Goal: Information Seeking & Learning: Check status

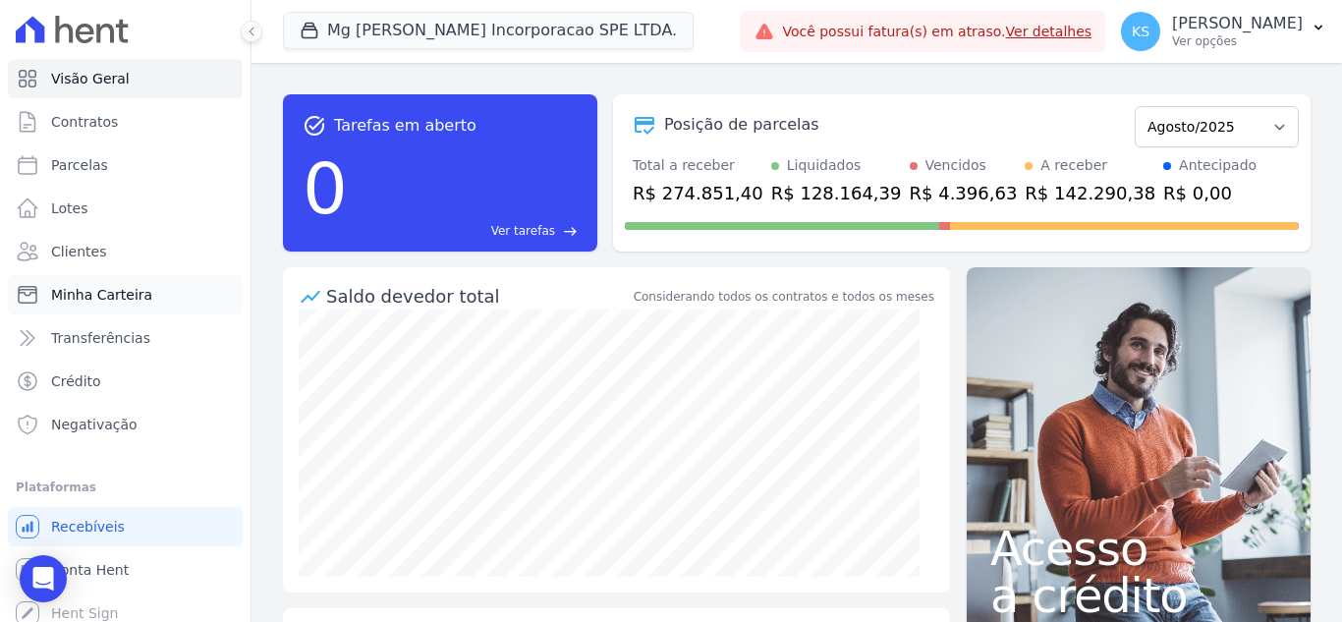
click at [83, 306] on link "Minha Carteira" at bounding box center [125, 294] width 235 height 39
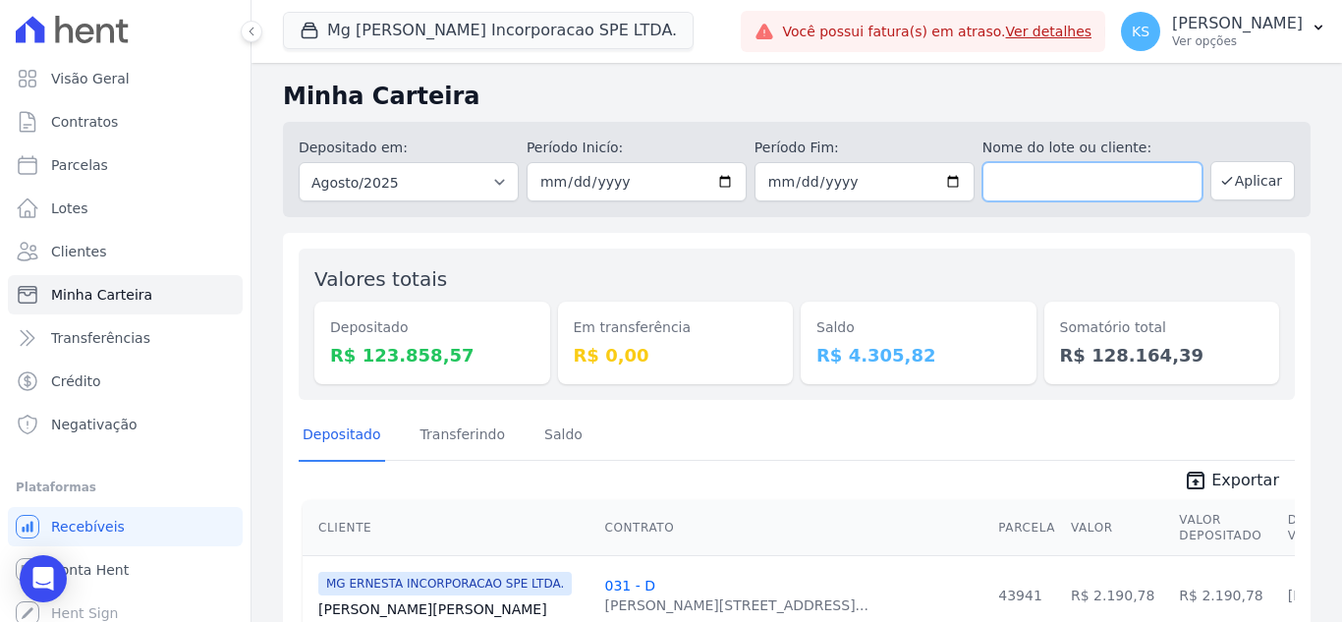
click at [1061, 189] on input "text" at bounding box center [1092, 181] width 220 height 39
click at [1020, 183] on input "text" at bounding box center [1092, 181] width 220 height 39
paste input "[PERSON_NAME]"
type input "[PERSON_NAME]"
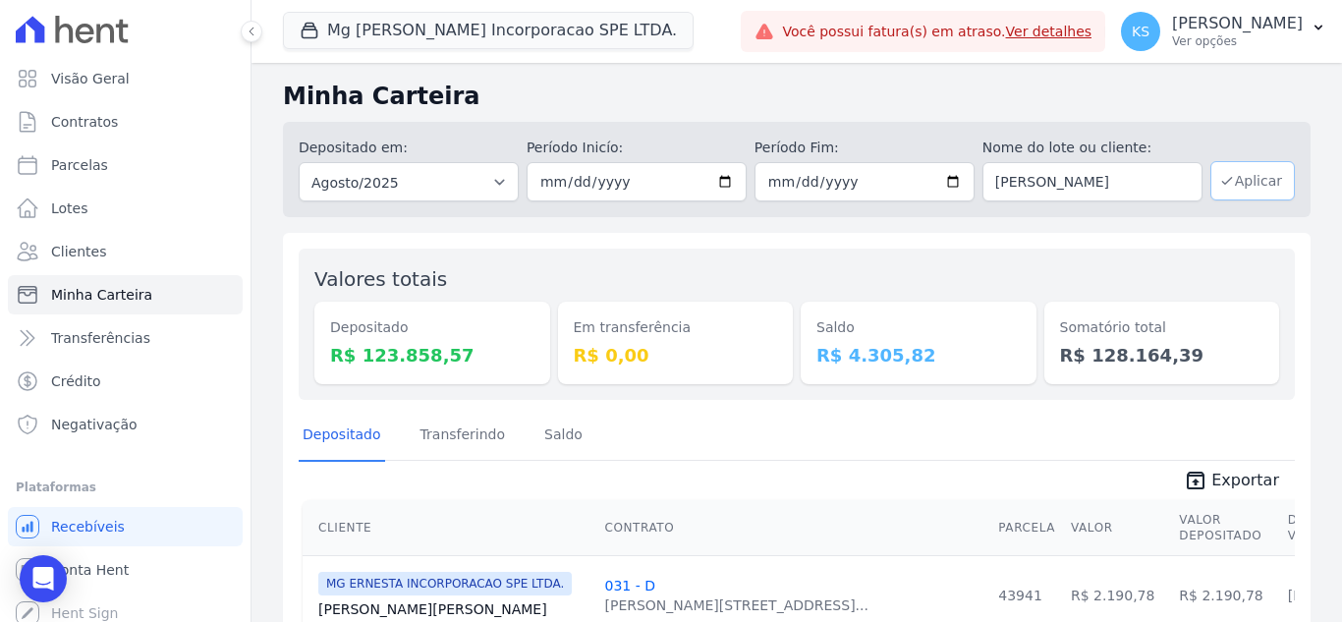
scroll to position [0, 0]
click at [1223, 177] on button "Aplicar" at bounding box center [1252, 180] width 84 height 39
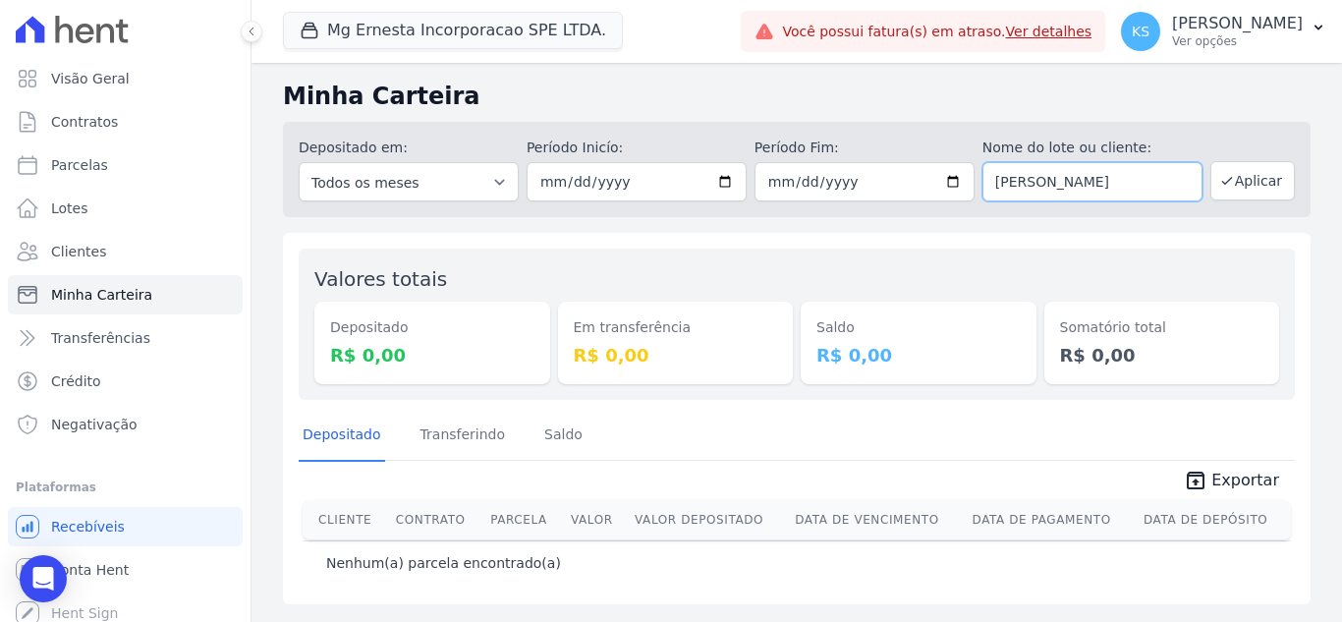
scroll to position [0, 18]
drag, startPoint x: 1115, startPoint y: 181, endPoint x: 1213, endPoint y: 184, distance: 98.3
click at [1213, 184] on div "Depositado em: Todos os meses Julho/2025 Agosto/2025 Setembro/2025 Outubro/2025…" at bounding box center [797, 169] width 1028 height 95
click at [1194, 185] on input "[PERSON_NAME]" at bounding box center [1092, 181] width 220 height 39
click at [1152, 182] on input "[PERSON_NAME]" at bounding box center [1092, 181] width 220 height 39
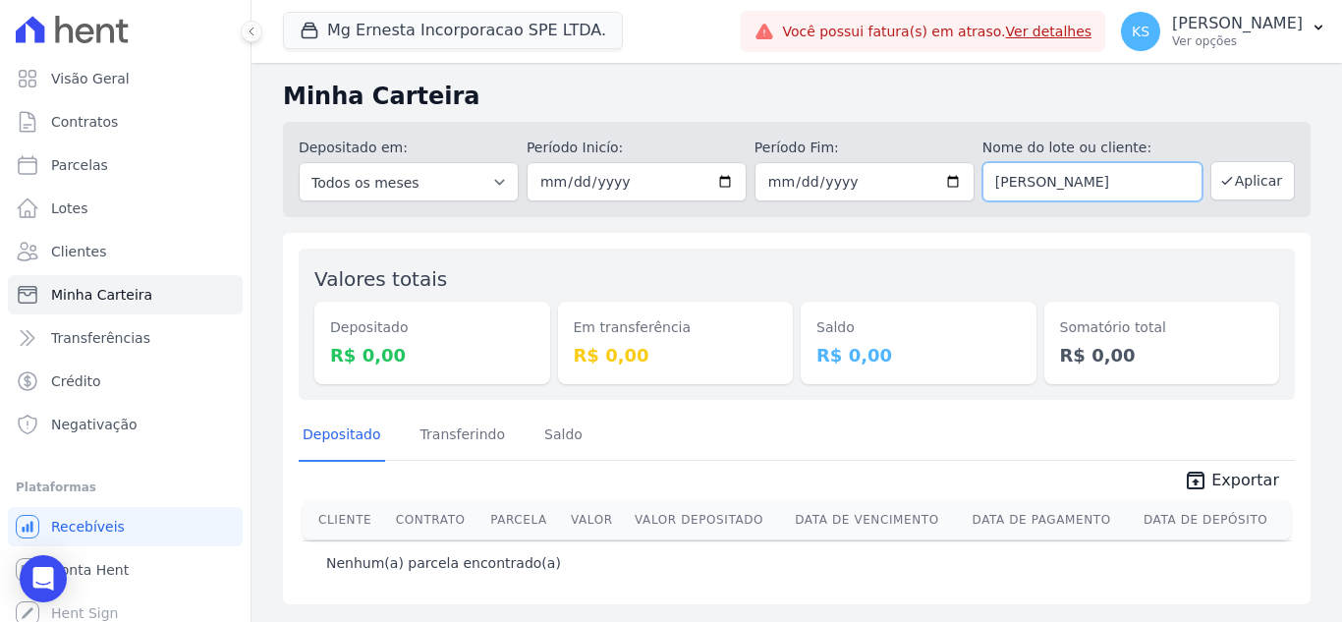
click at [1198, 184] on input "[PERSON_NAME]" at bounding box center [1092, 181] width 220 height 39
type input "[PERSON_NAME]"
click at [1257, 186] on button "Aplicar" at bounding box center [1252, 180] width 84 height 39
click at [453, 443] on link "Transferindo" at bounding box center [463, 436] width 93 height 51
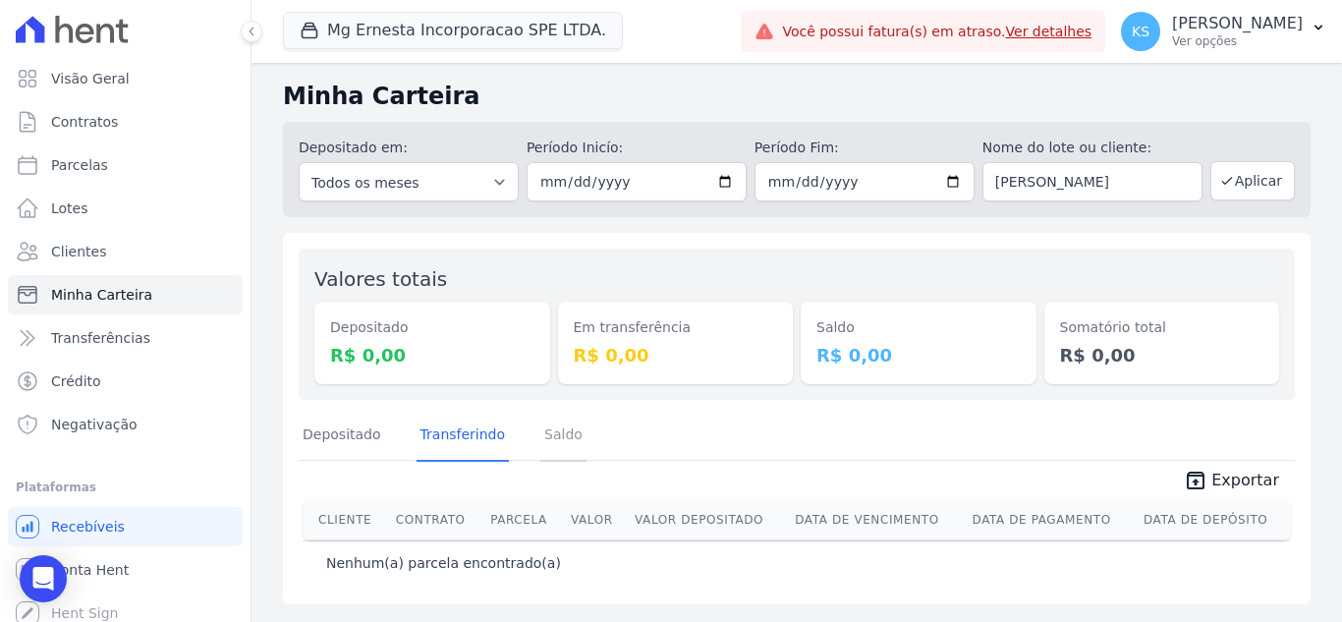
click at [548, 445] on link "Saldo" at bounding box center [563, 436] width 46 height 51
click at [350, 445] on link "Depositado" at bounding box center [342, 436] width 86 height 51
click at [440, 186] on select "Todos os meses Julho/2025 Agosto/2025 Setembro/2025 Outubro/2025 Novembro/2025 …" at bounding box center [409, 181] width 220 height 39
click at [571, 120] on div "Depositado em: Todos os meses Julho/2025 Agosto/2025 Setembro/2025 Outubro/2025…" at bounding box center [797, 165] width 1028 height 103
click at [408, 197] on select "Todos os meses Julho/2025 Agosto/2025 Setembro/2025 Outubro/2025 Novembro/2025 …" at bounding box center [409, 181] width 220 height 39
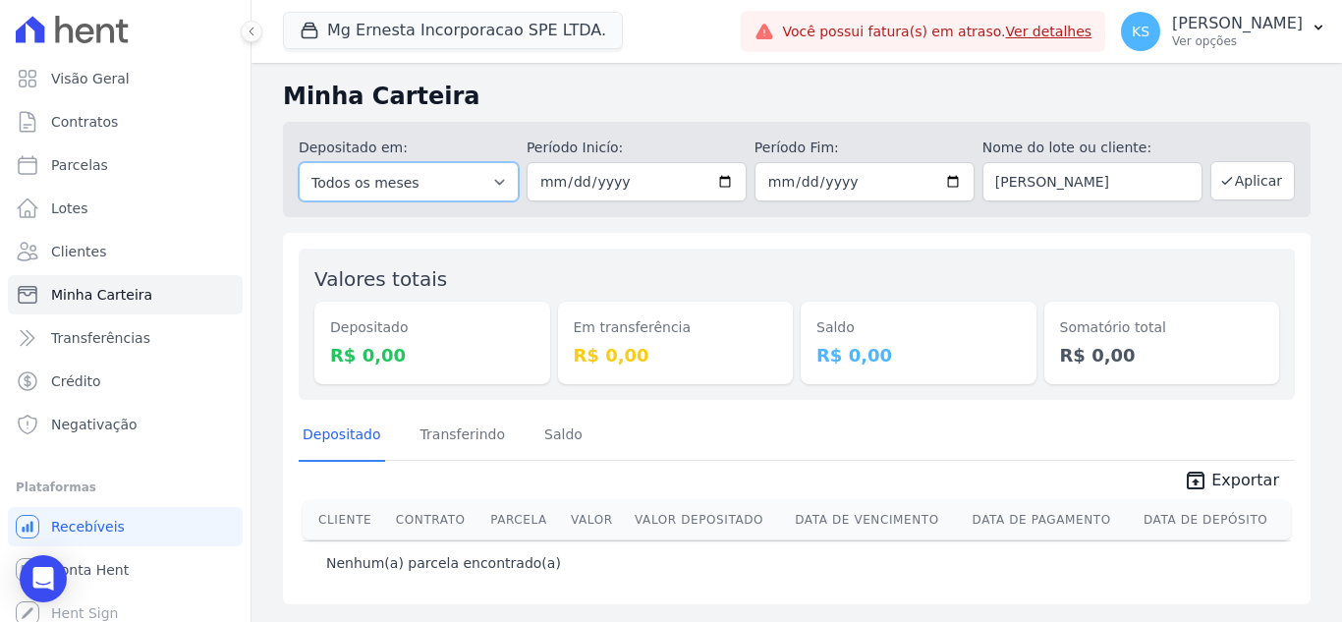
select select "07/2025"
click at [299, 162] on select "Todos os meses Julho/2025 Agosto/2025 Setembro/2025 Outubro/2025 Novembro/2025 …" at bounding box center [409, 181] width 220 height 39
drag, startPoint x: 1291, startPoint y: 175, endPoint x: 1281, endPoint y: 183, distance: 12.6
click at [1290, 175] on button "Aplicar" at bounding box center [1252, 180] width 84 height 39
click at [1093, 31] on link "Ver detalhes" at bounding box center [1049, 32] width 86 height 16
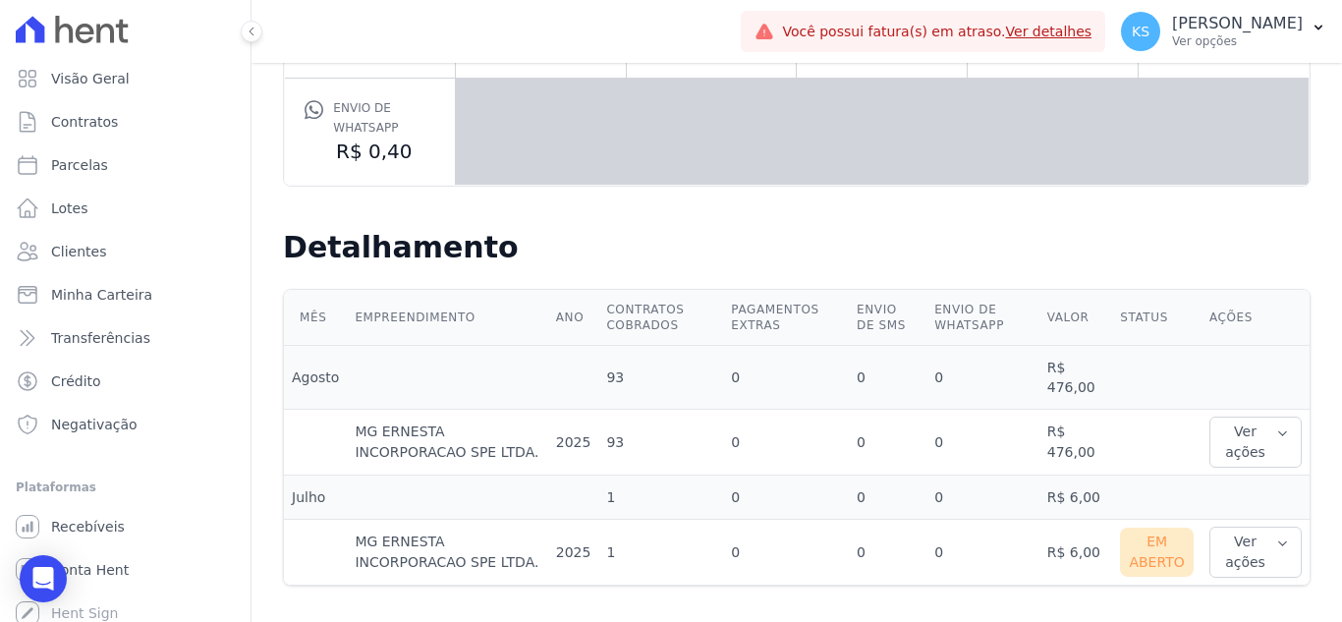
scroll to position [351, 0]
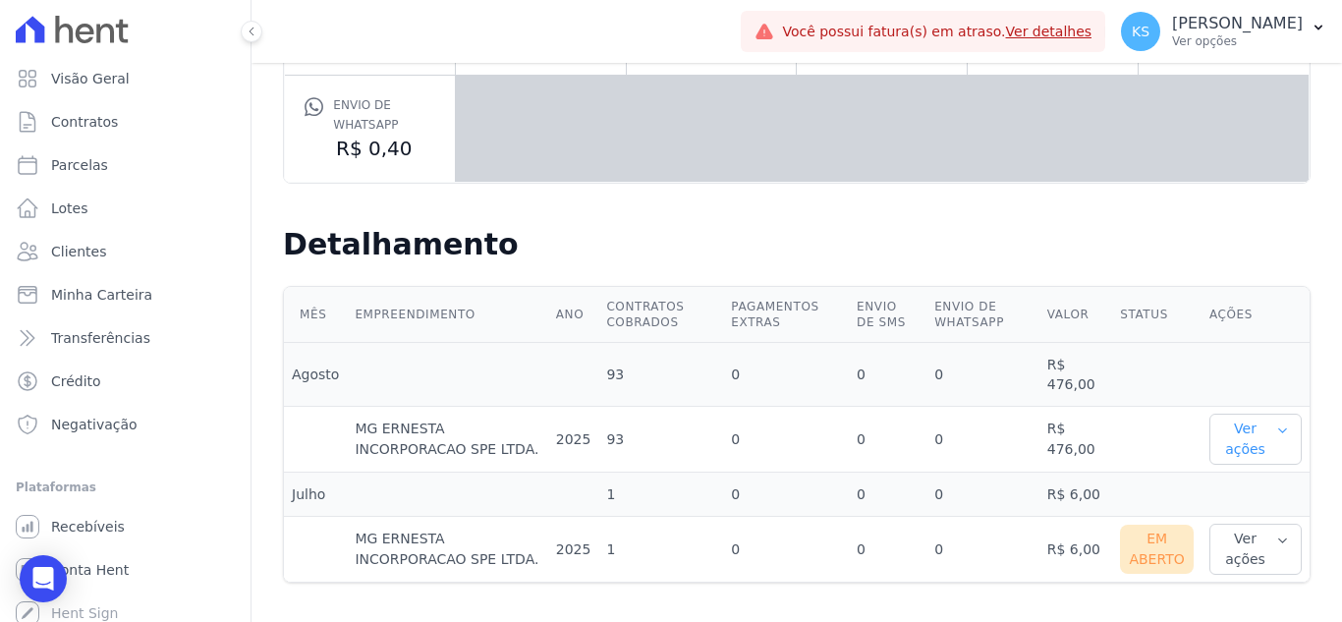
click at [1240, 440] on button "Ver ações" at bounding box center [1255, 439] width 92 height 51
click at [1225, 483] on link "Ver detalhes" at bounding box center [1260, 479] width 86 height 21
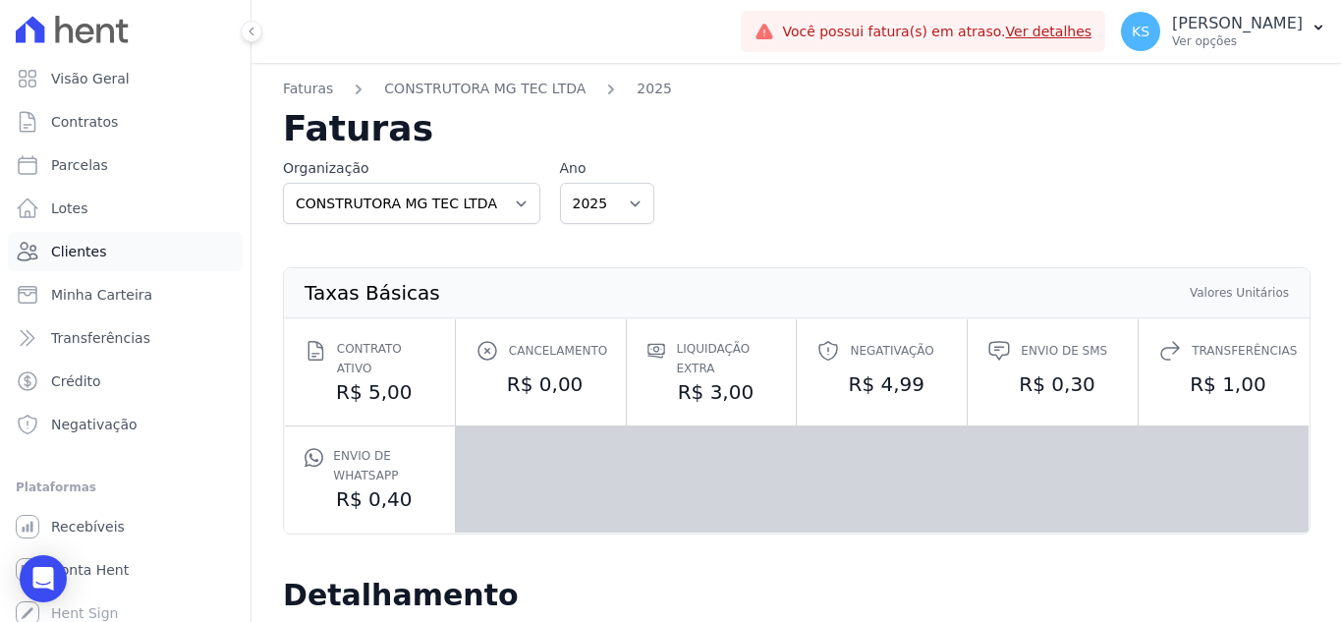
click at [59, 270] on link "Clientes" at bounding box center [125, 251] width 235 height 39
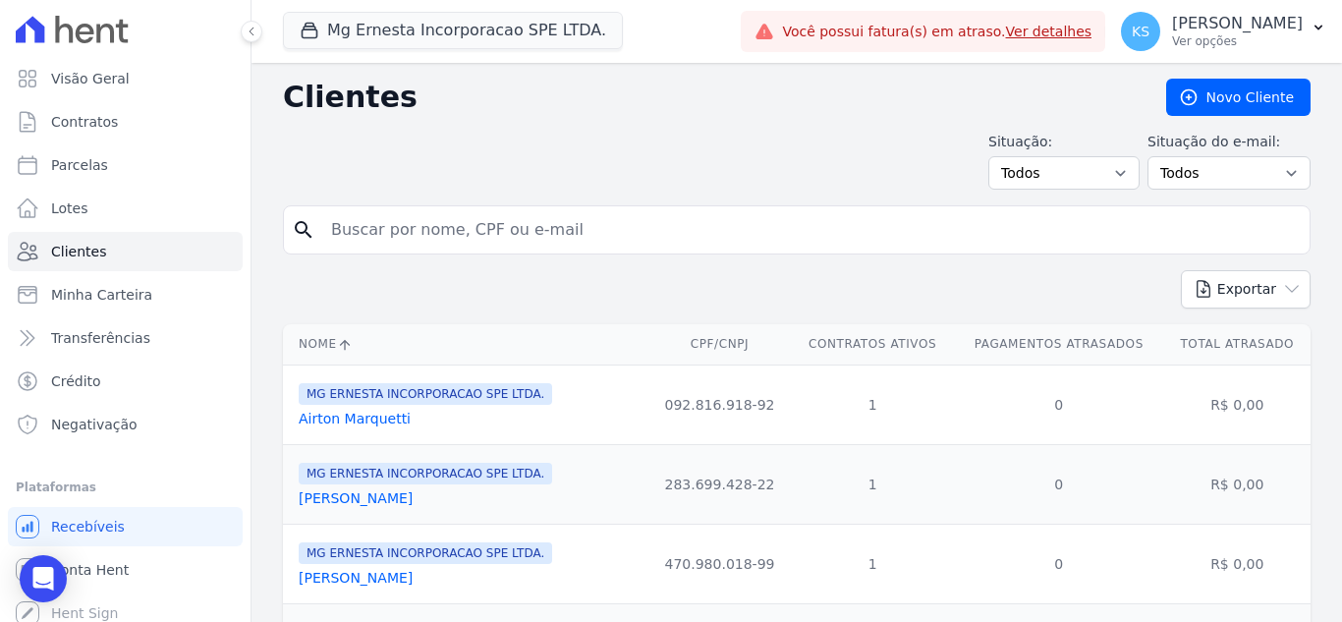
click at [457, 222] on input "search" at bounding box center [810, 229] width 982 height 39
paste input "[PERSON_NAME]"
type input "[PERSON_NAME]"
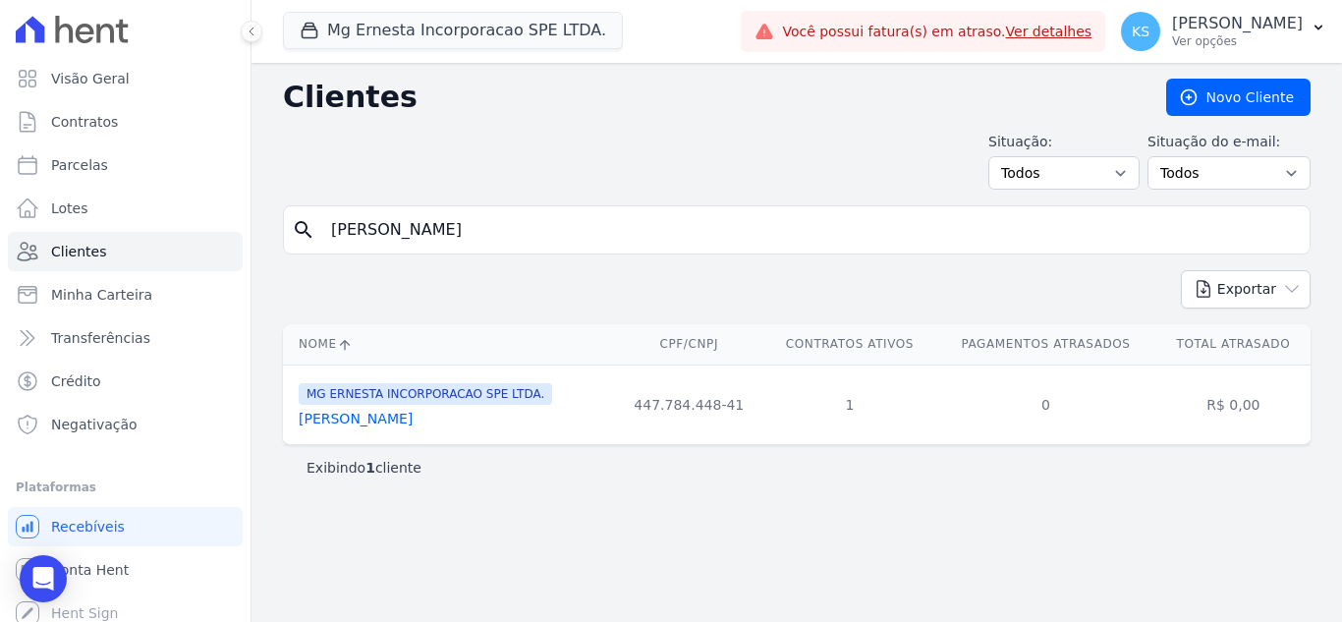
click at [359, 417] on link "Giulia Alexandre De Andrade" at bounding box center [356, 419] width 114 height 16
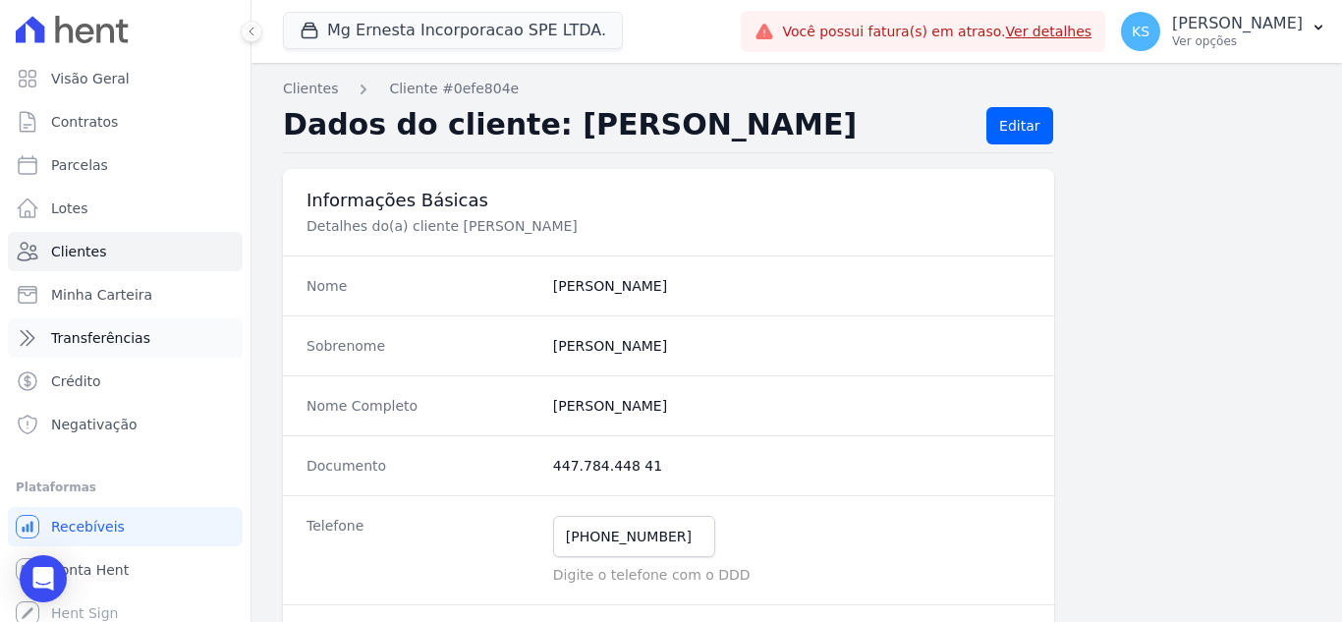
click at [138, 337] on span "Transferências" at bounding box center [100, 338] width 99 height 20
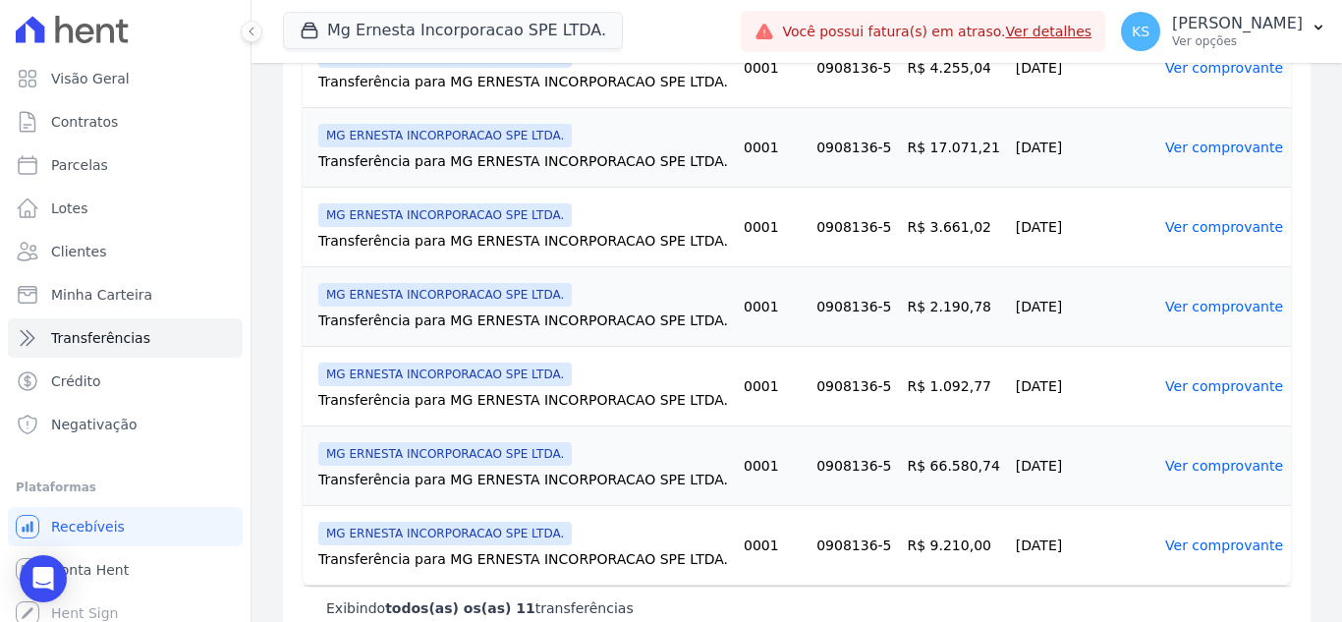
scroll to position [832, 0]
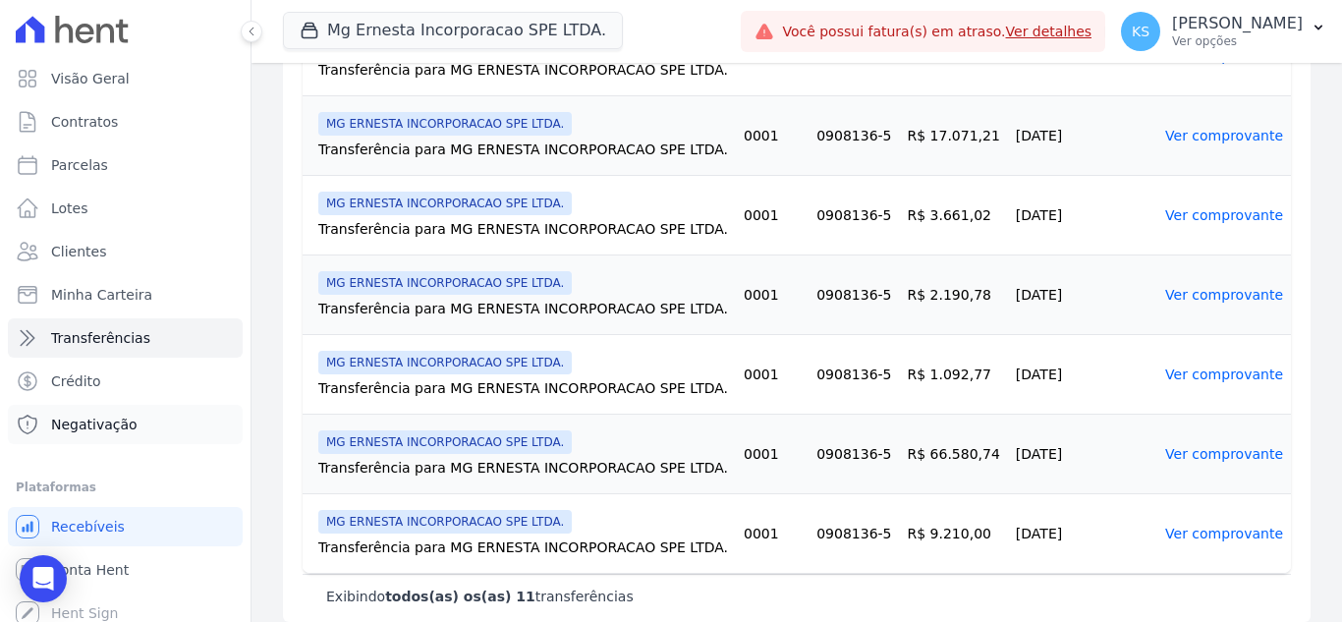
click at [102, 411] on link "Negativação" at bounding box center [125, 424] width 235 height 39
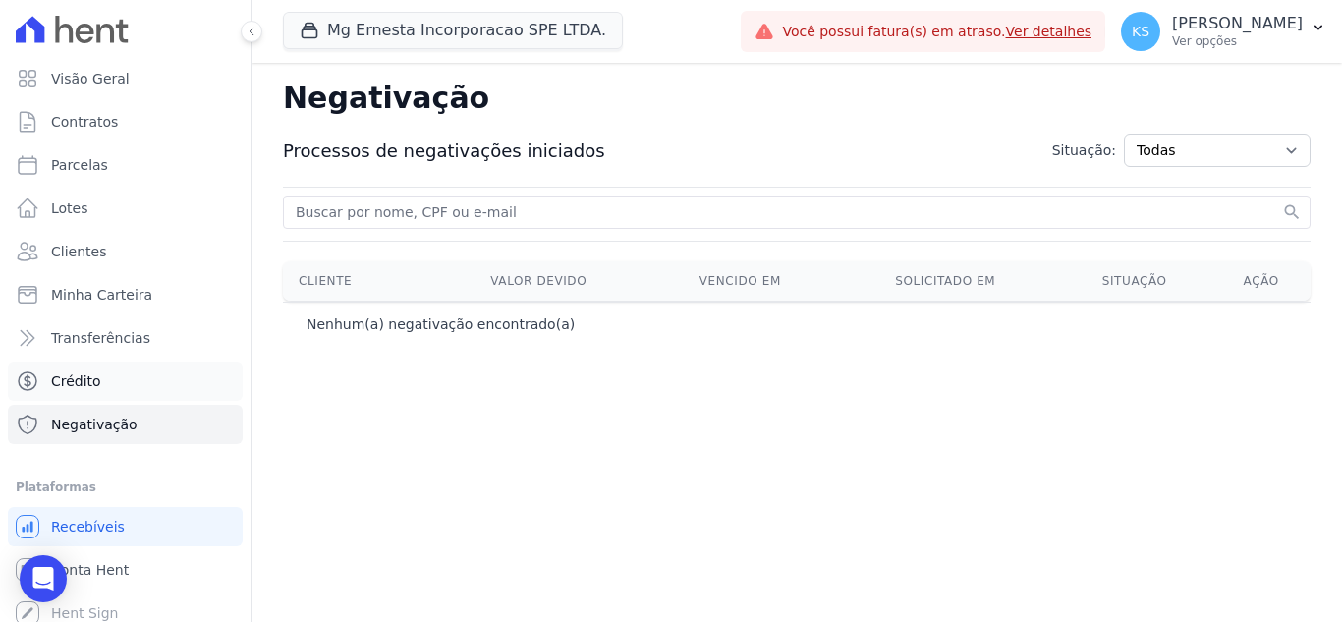
click at [81, 386] on span "Crédito" at bounding box center [76, 381] width 50 height 20
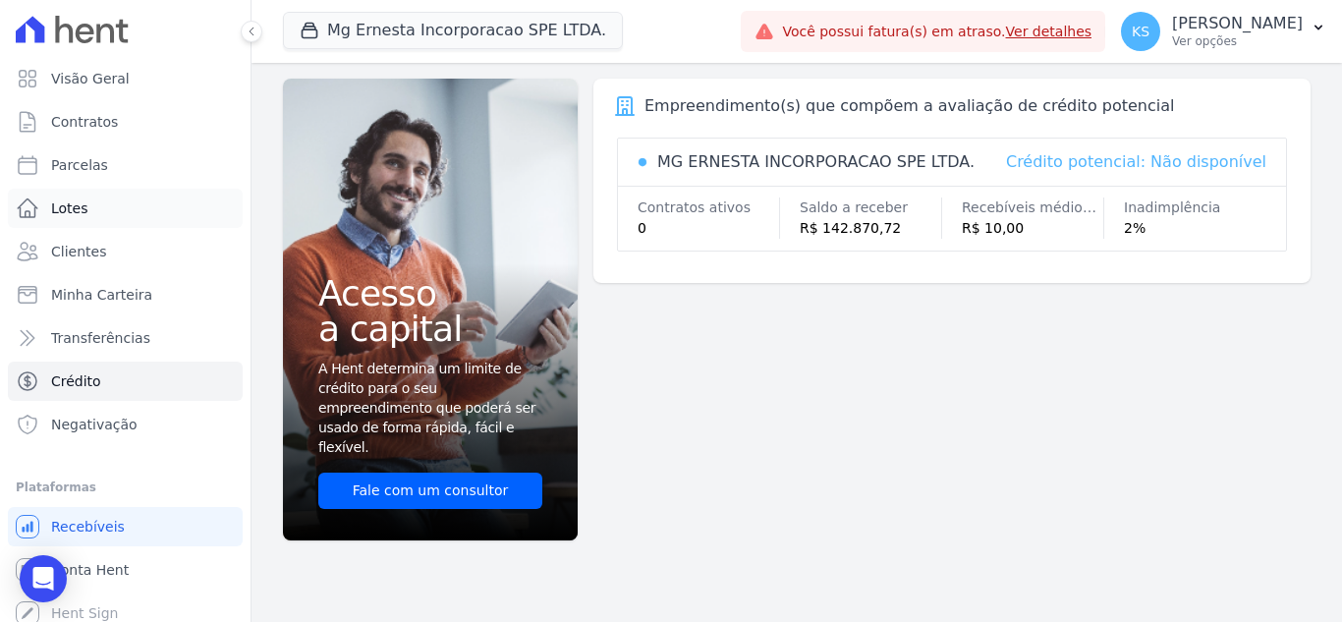
click at [47, 220] on link "Lotes" at bounding box center [125, 208] width 235 height 39
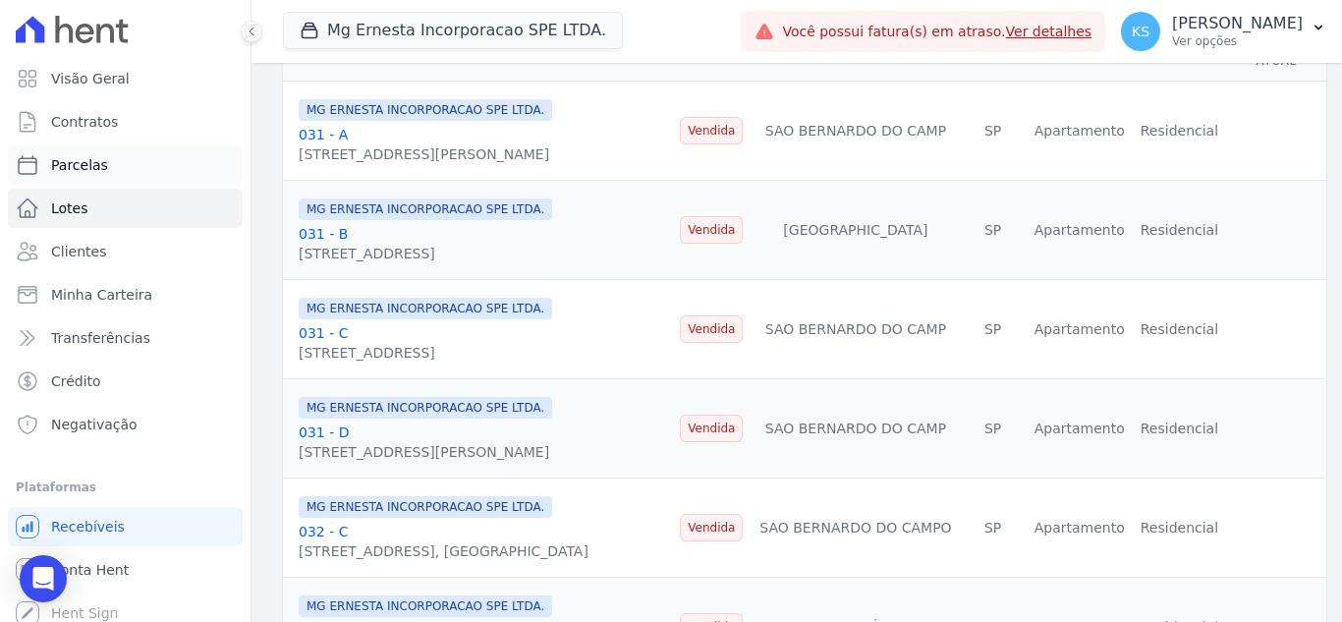
scroll to position [196, 0]
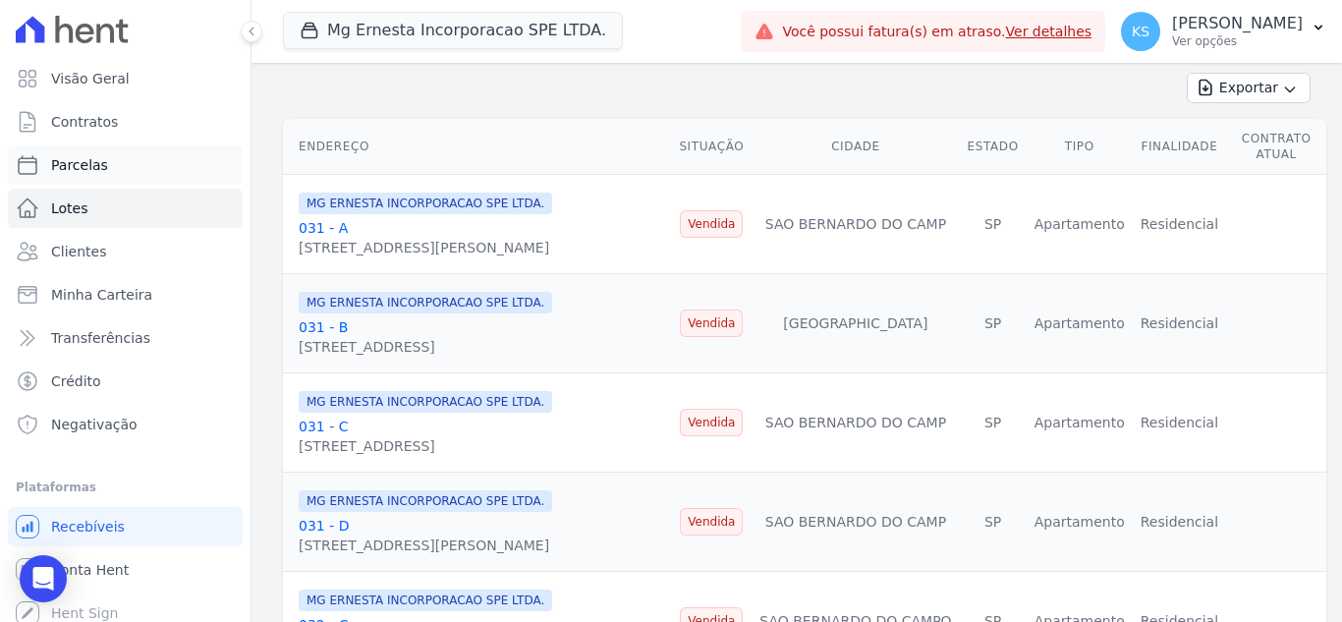
click at [100, 168] on span "Parcelas" at bounding box center [79, 165] width 57 height 20
select select
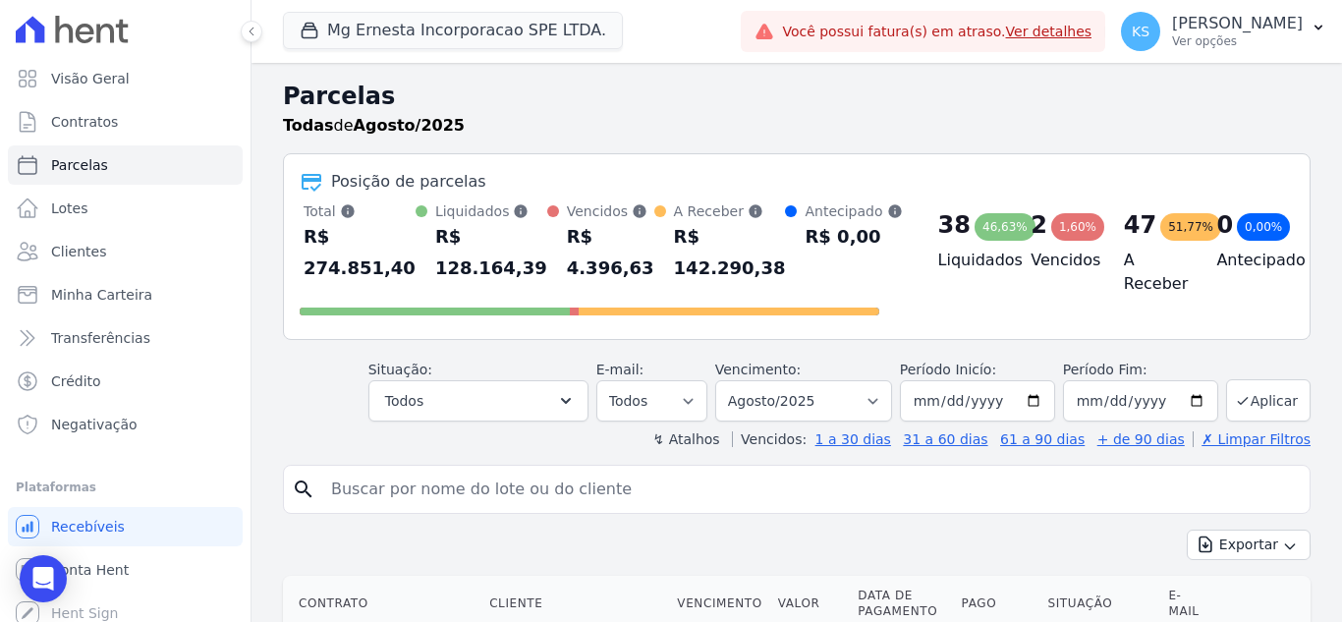
click at [1036, 225] on div "2 1,60%" at bounding box center [1062, 224] width 62 height 31
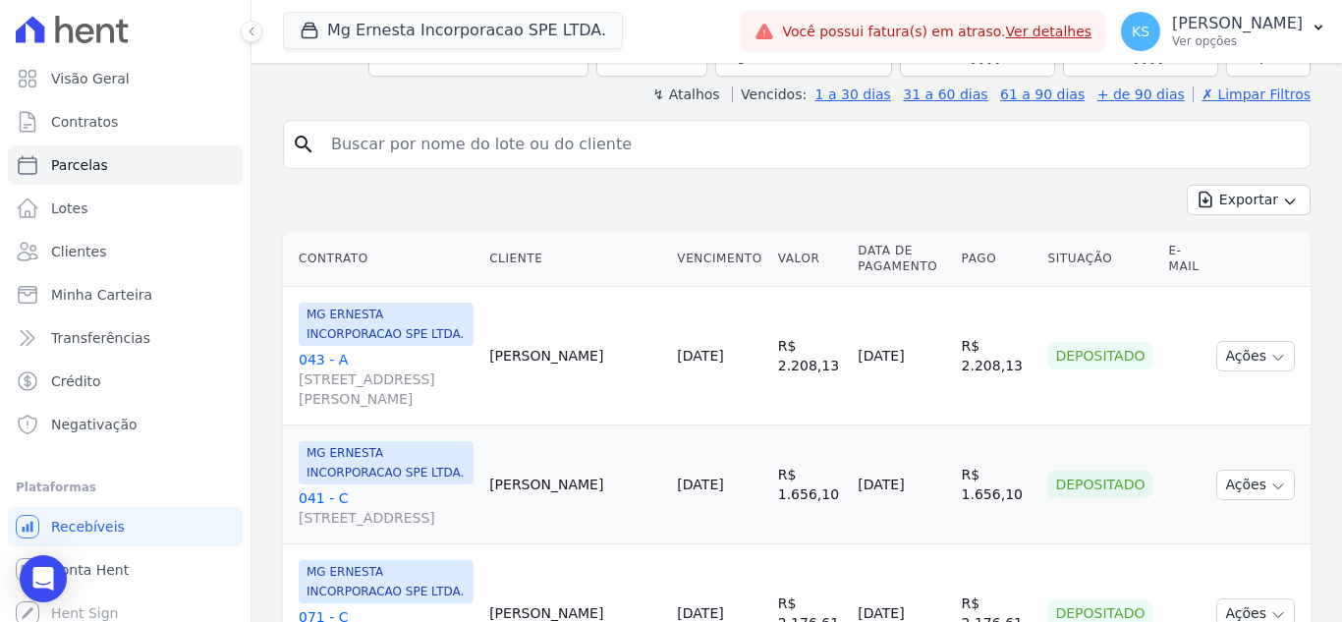
scroll to position [393, 0]
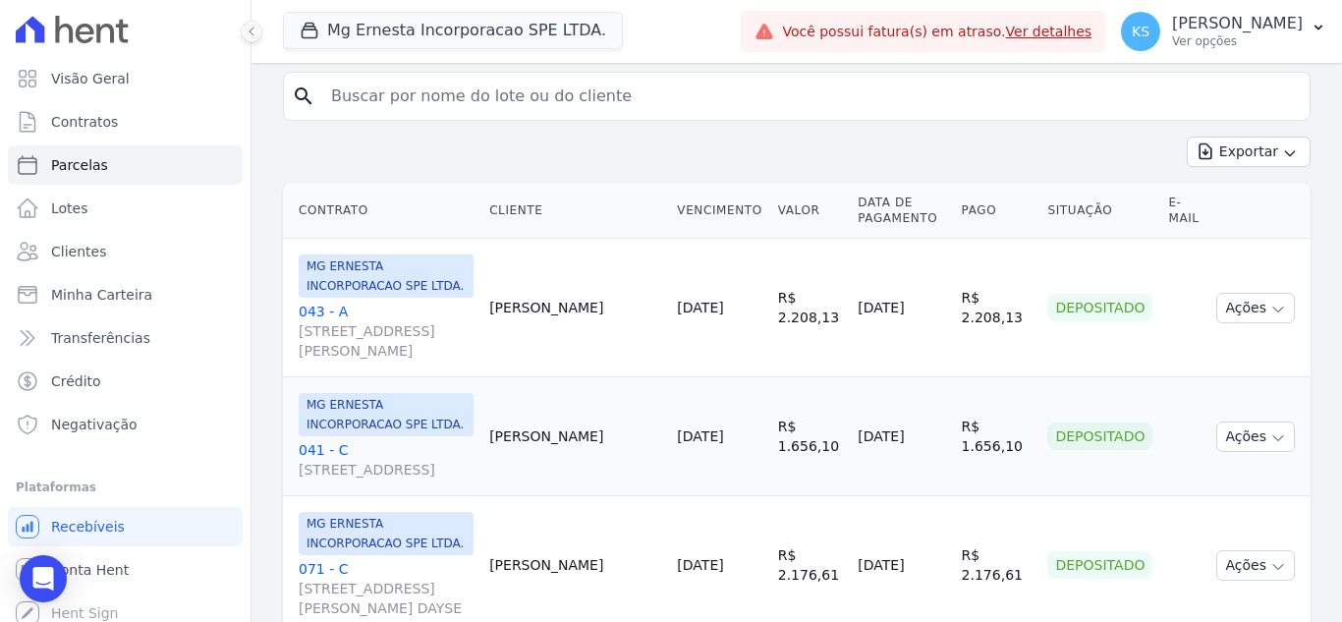
click at [1093, 30] on link "Ver detalhes" at bounding box center [1049, 32] width 86 height 16
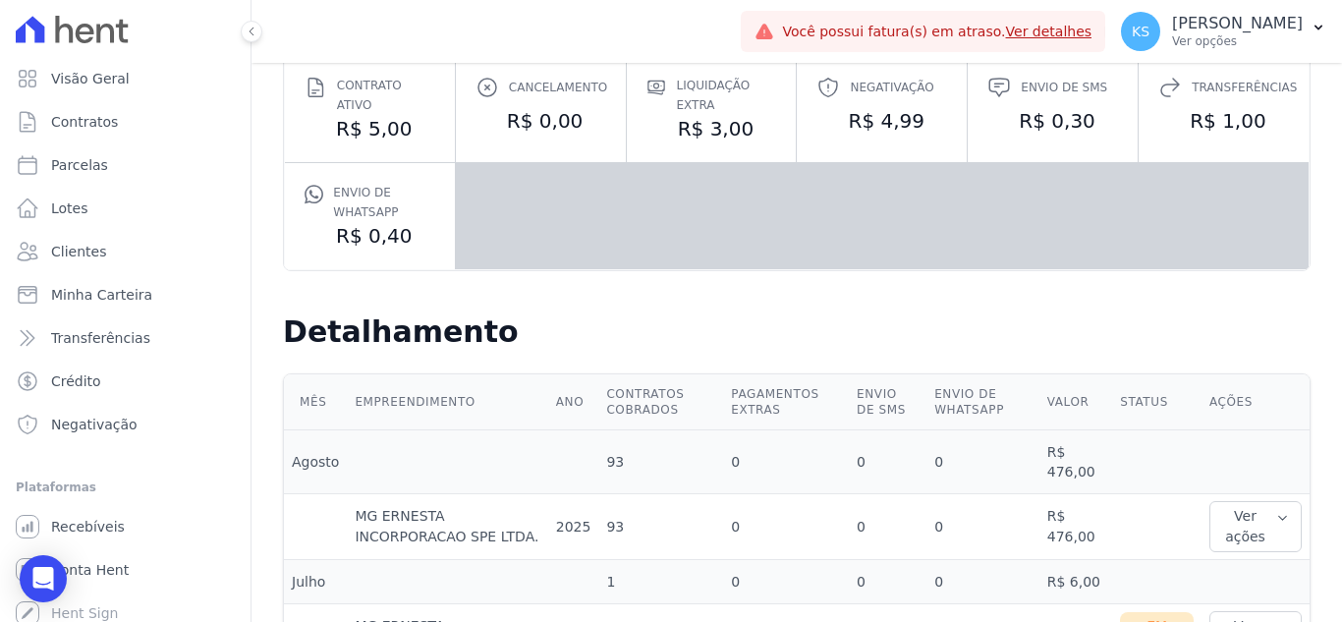
scroll to position [351, 0]
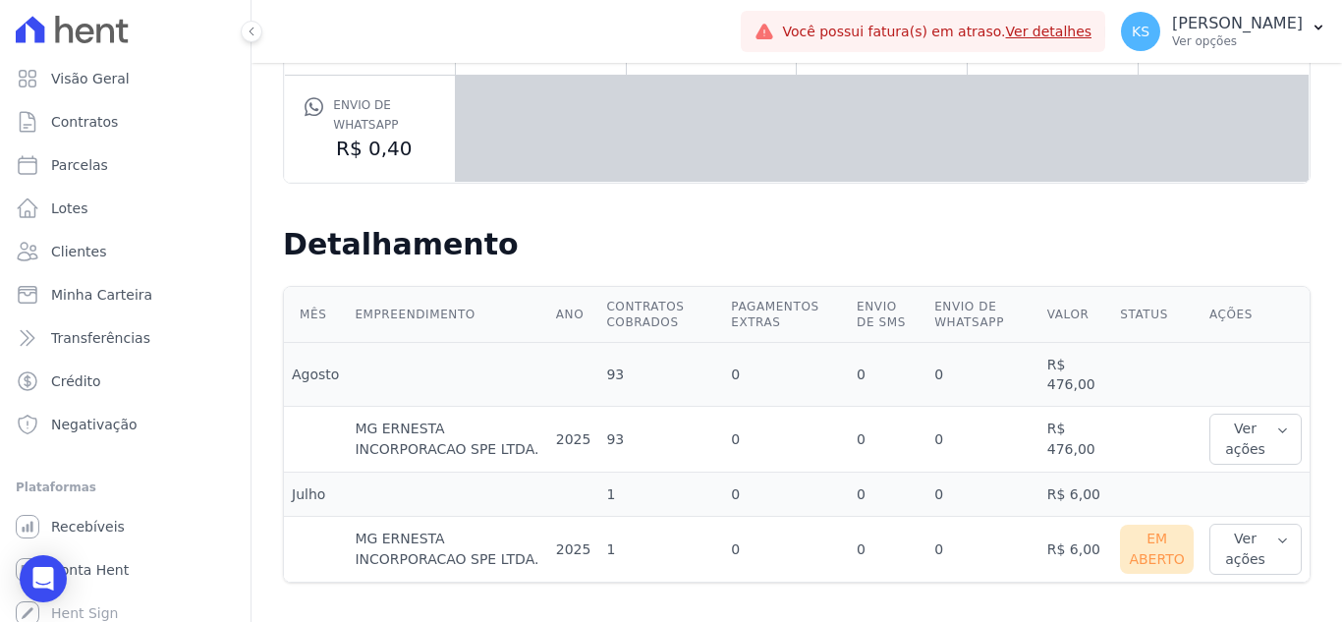
click at [1153, 553] on div "Em Aberto" at bounding box center [1157, 549] width 74 height 49
click at [99, 535] on span "Recebíveis" at bounding box center [88, 527] width 74 height 20
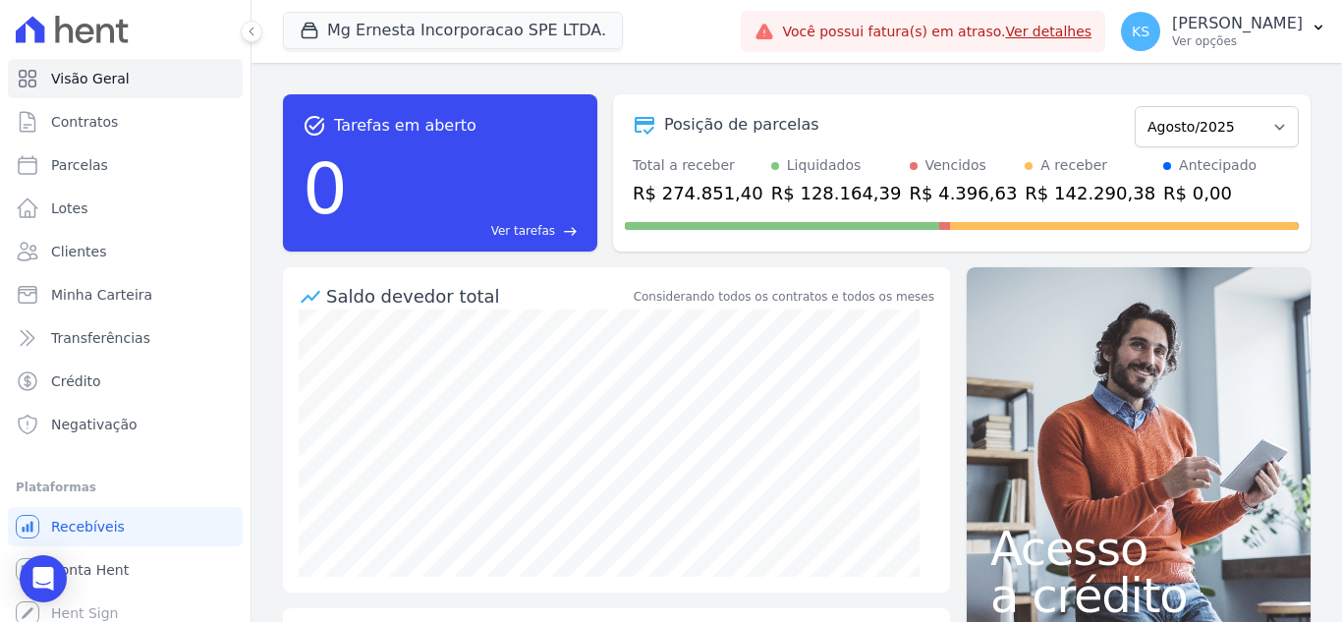
drag, startPoint x: 538, startPoint y: 228, endPoint x: 527, endPoint y: 246, distance: 21.3
click at [536, 228] on span "Ver tarefas" at bounding box center [523, 231] width 64 height 18
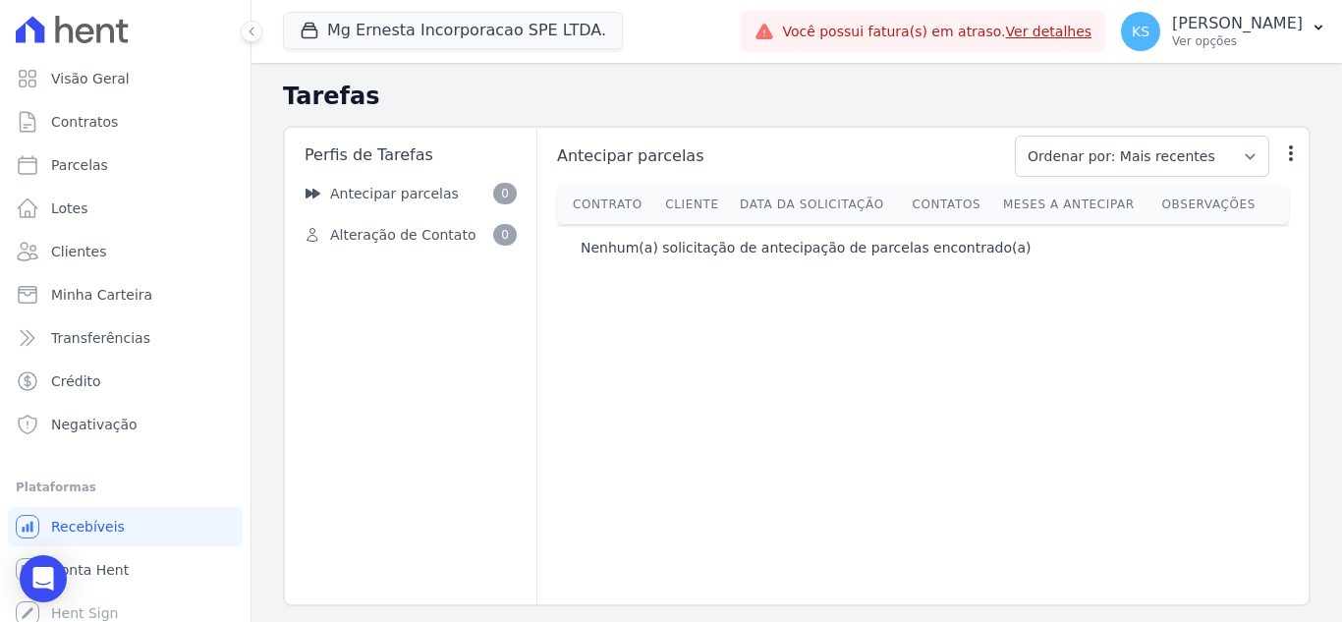
drag, startPoint x: 253, startPoint y: 36, endPoint x: 260, endPoint y: 230, distance: 193.7
click at [261, 214] on div "Visão Geral Contratos Parcelas Lotes Clientes Minha Carteira Transferências Cré…" at bounding box center [671, 311] width 1342 height 622
drag, startPoint x: 256, startPoint y: 35, endPoint x: 256, endPoint y: 168, distance: 132.6
click at [256, 168] on div "Visão Geral Contratos Parcelas Lotes Clientes Minha Carteira Transferências Cré…" at bounding box center [671, 311] width 1342 height 622
click at [465, 295] on div "Perfis de Tarefas Antecipar parcelas 0 Alteração de Contato 0" at bounding box center [411, 366] width 252 height 477
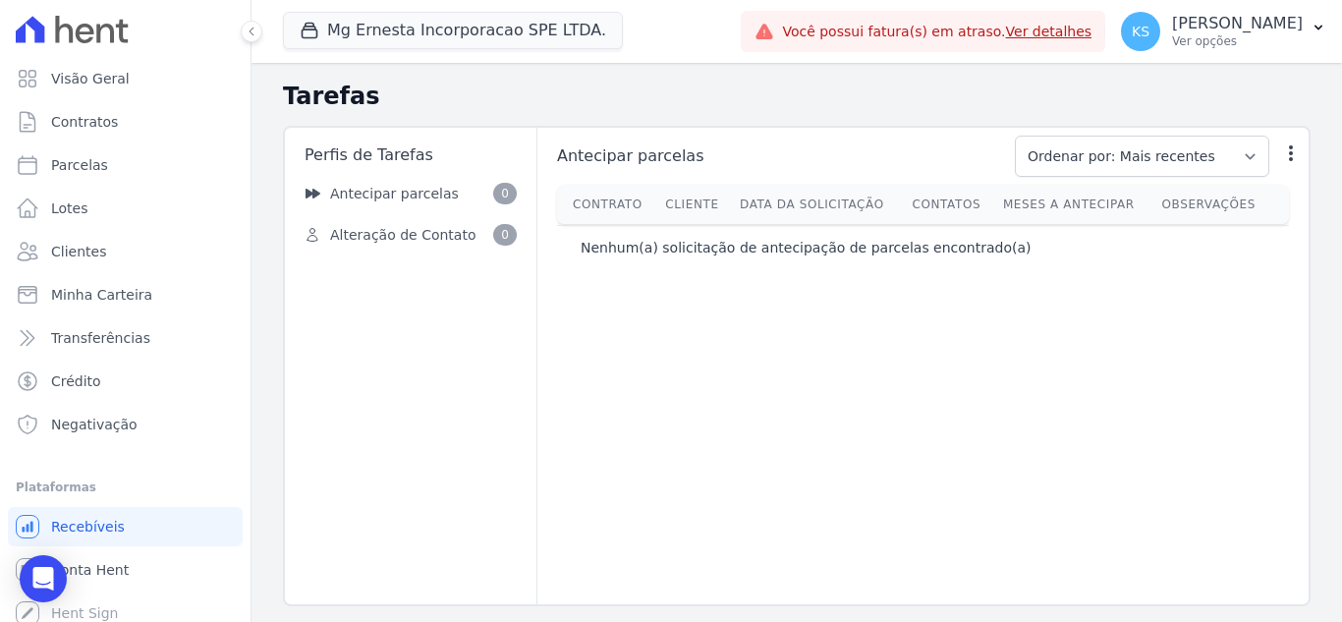
drag, startPoint x: 655, startPoint y: 286, endPoint x: 585, endPoint y: 249, distance: 80.0
click at [655, 285] on div "Antecipar parcelas Ordenar por: Mais recentes Ordenar por: Menos recentes Outra…" at bounding box center [922, 366] width 772 height 477
click at [457, 207] on link "Antecipar parcelas 0" at bounding box center [411, 193] width 236 height 37
click at [402, 207] on link "Antecipar parcelas 0" at bounding box center [411, 193] width 236 height 37
click at [421, 231] on span "Alteração de Contato" at bounding box center [402, 235] width 145 height 21
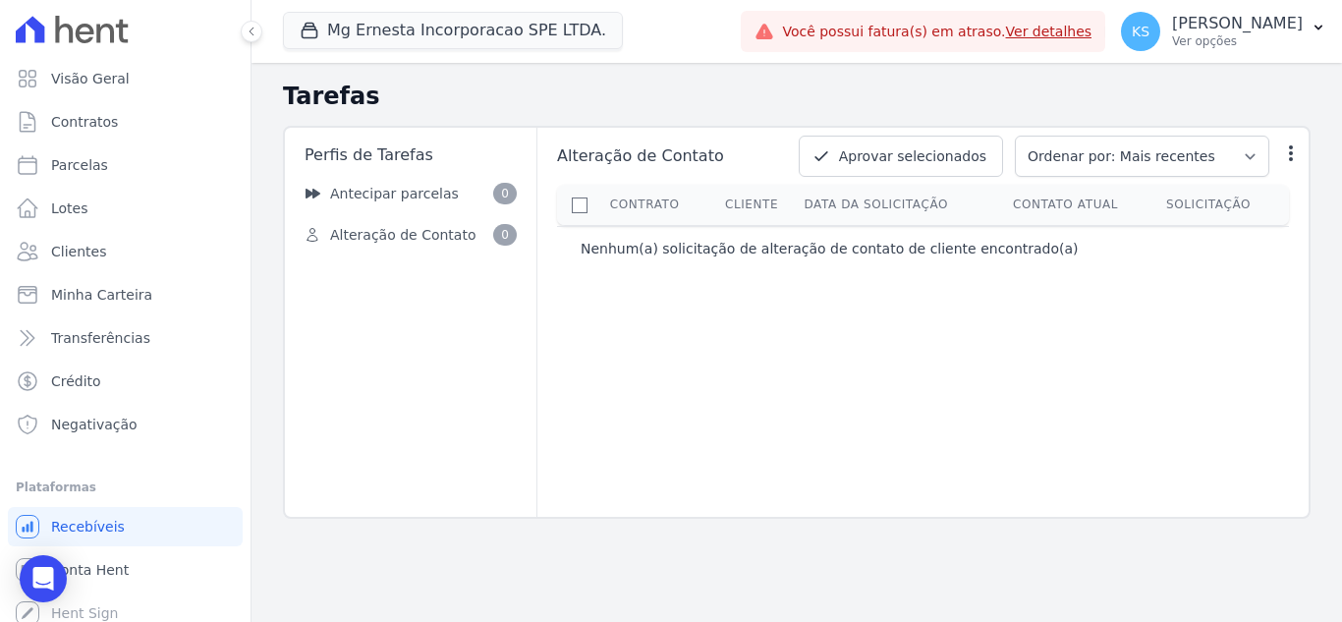
click at [727, 380] on div "Alteração de Contato Aprovar selecionados Ordenar por: Mais recentes Ordenar po…" at bounding box center [922, 322] width 772 height 389
